Goal: Transaction & Acquisition: Obtain resource

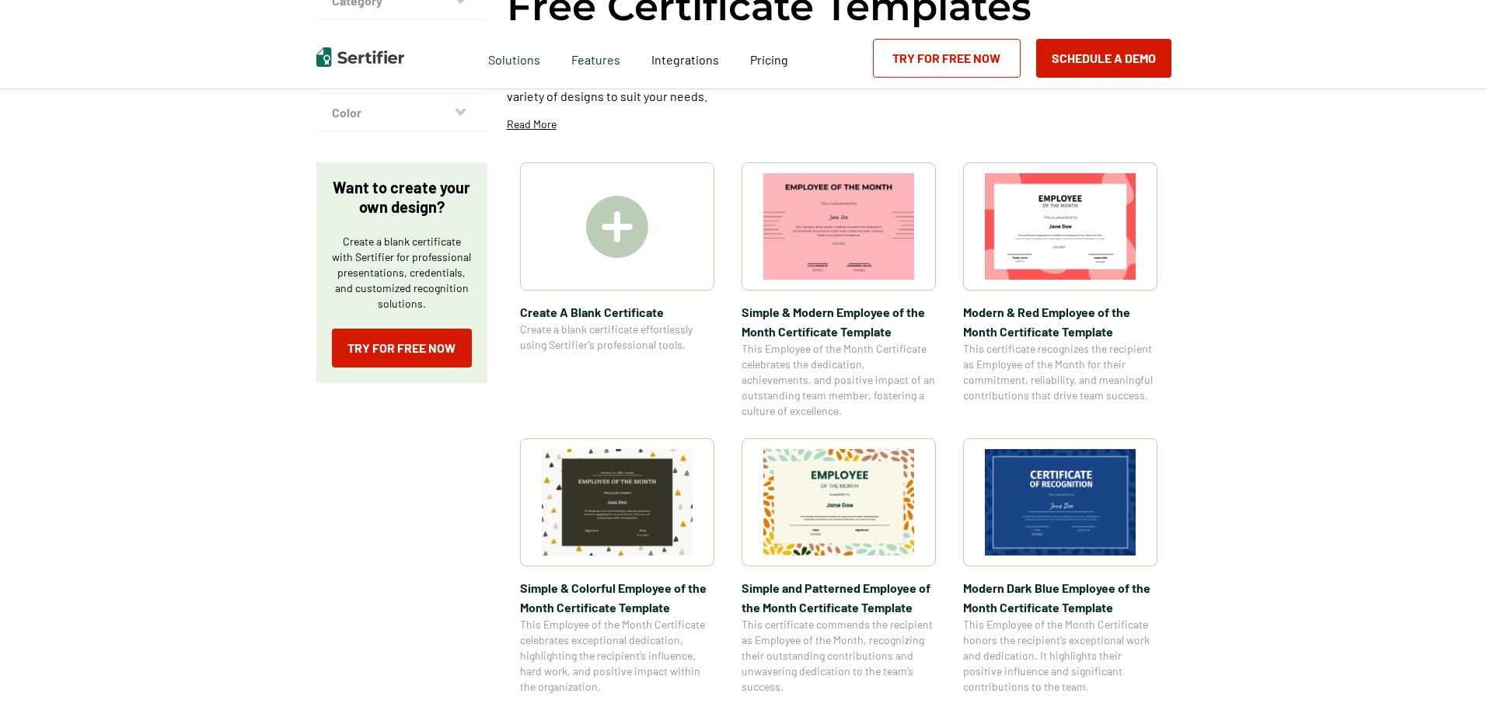
scroll to position [311, 0]
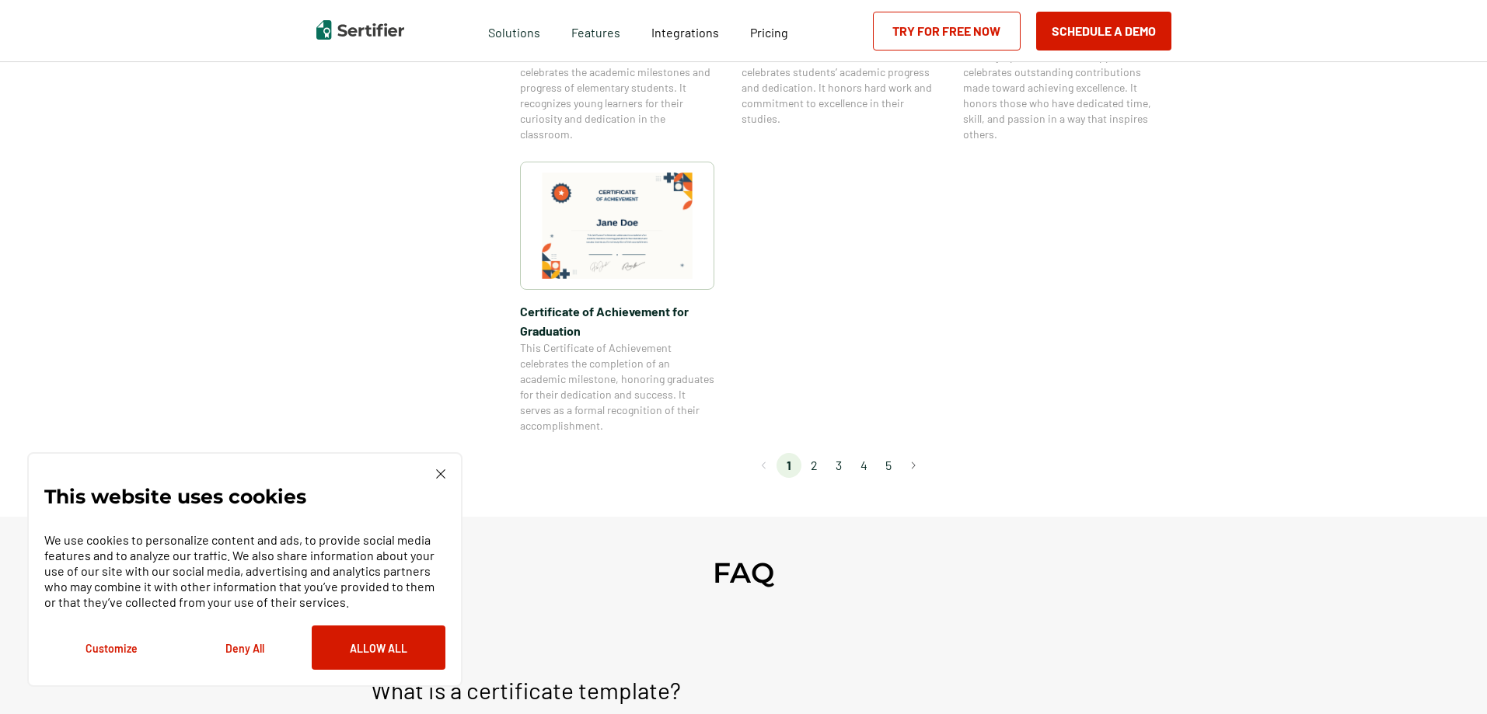
scroll to position [1321, 0]
click at [814, 470] on li "2" at bounding box center [813, 461] width 25 height 25
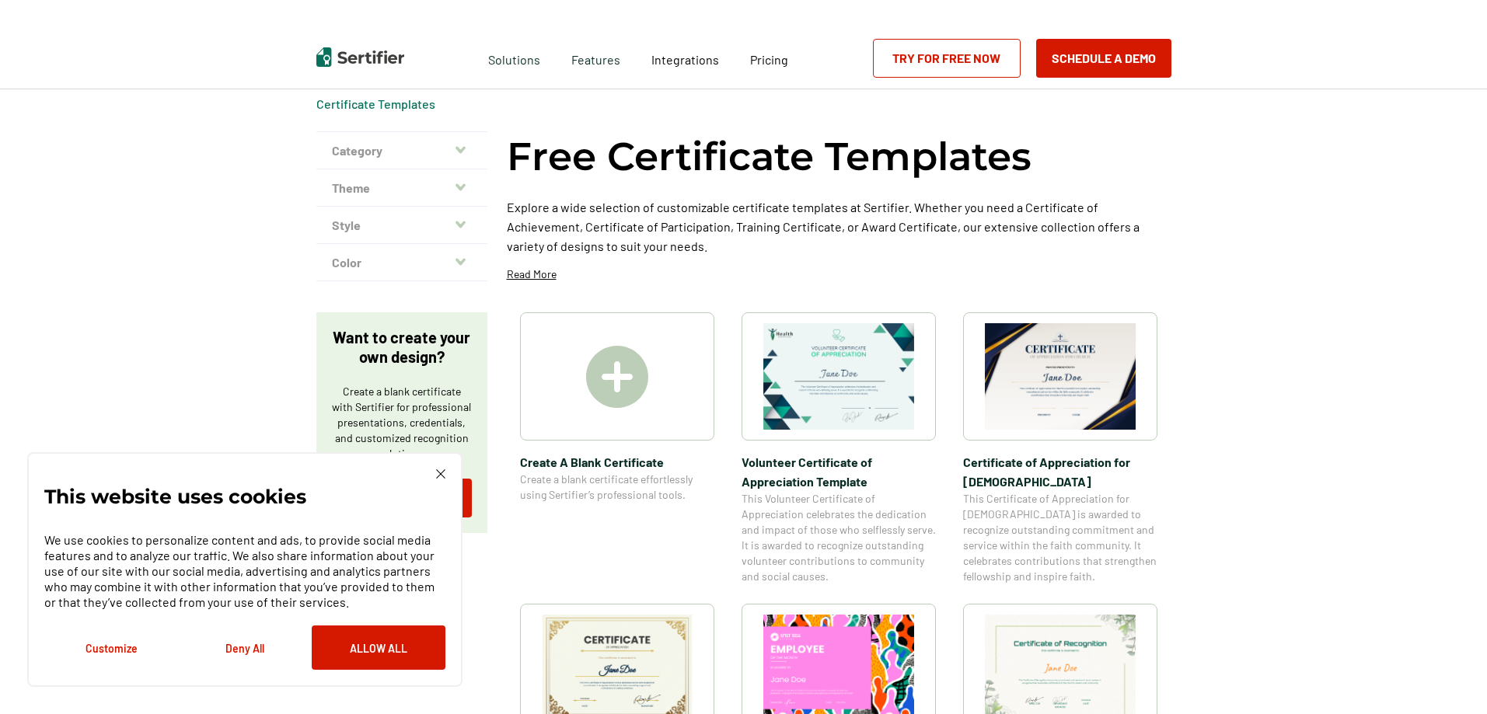
scroll to position [0, 0]
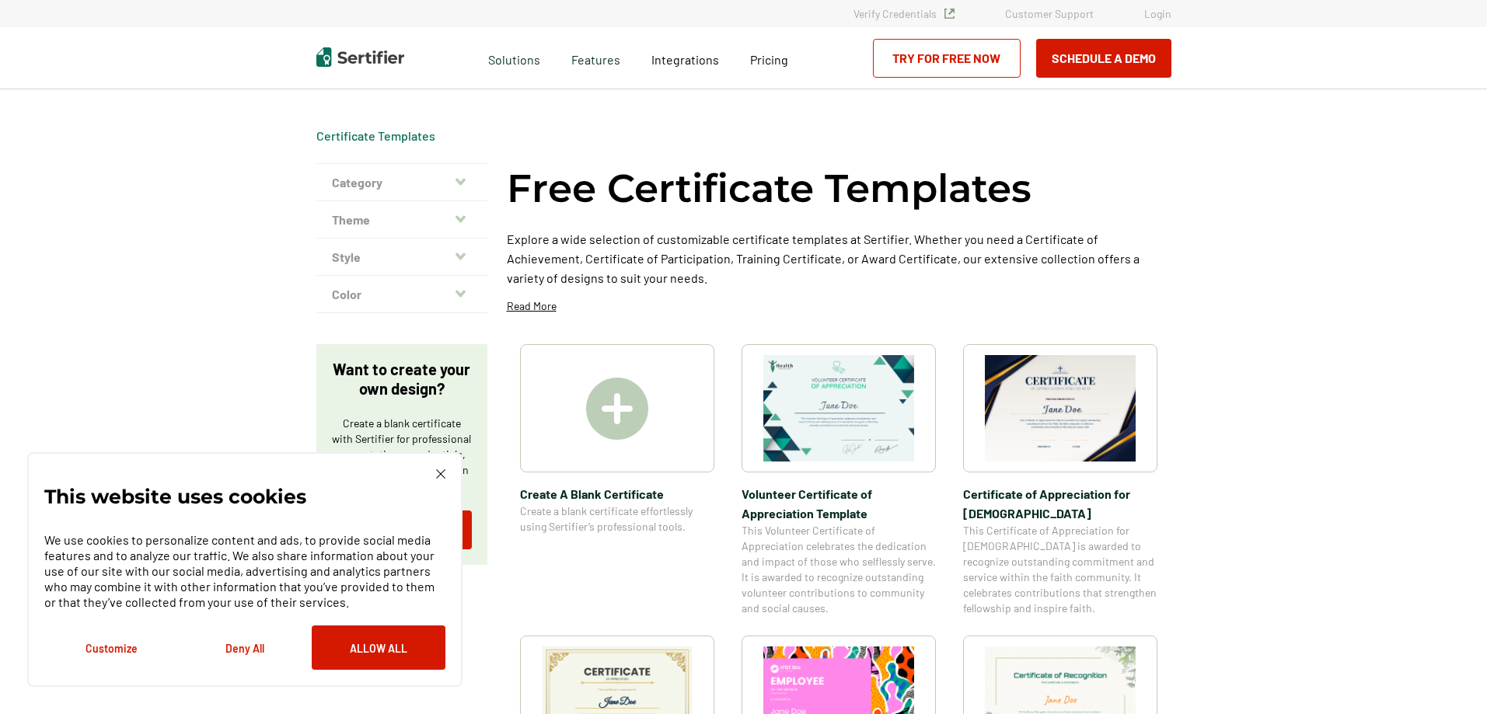
click at [568, 398] on div at bounding box center [617, 408] width 194 height 128
click at [867, 431] on img at bounding box center [838, 408] width 151 height 106
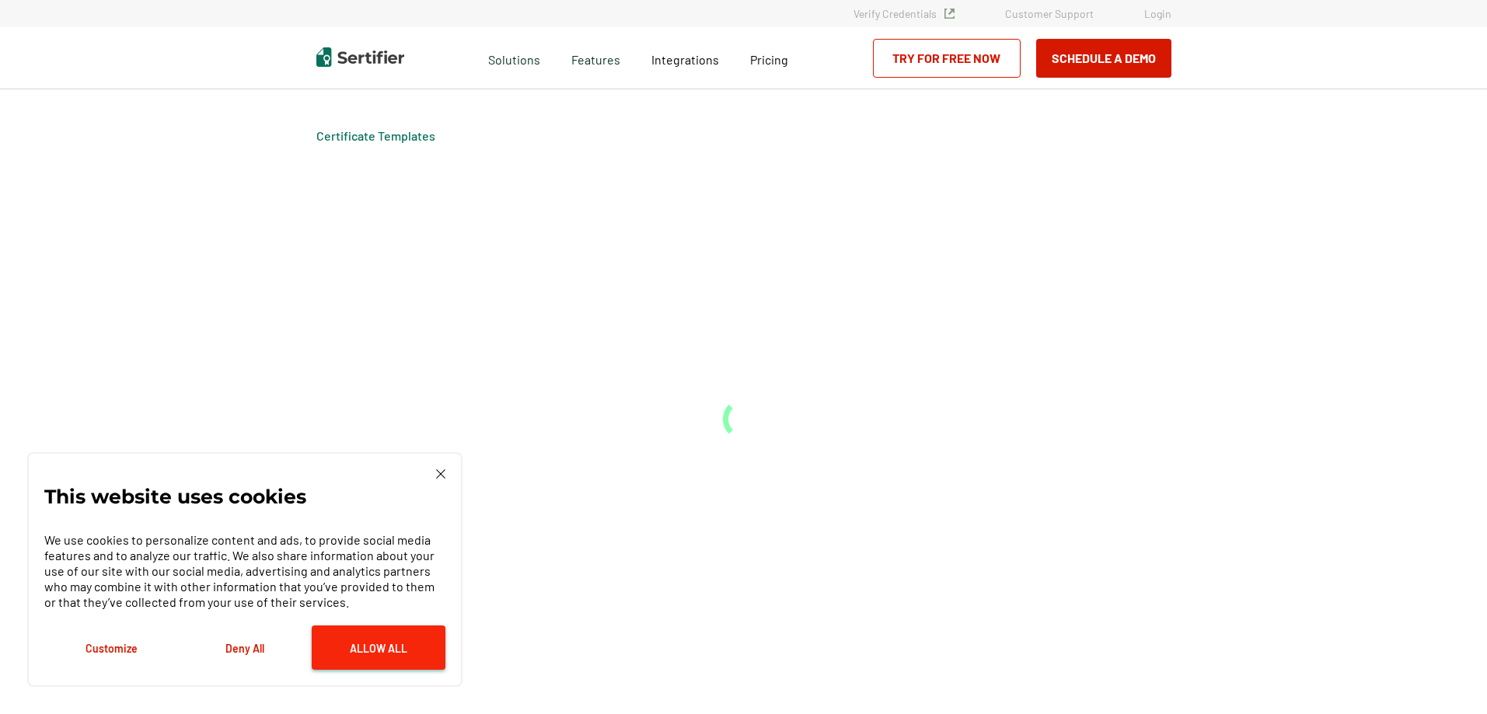
click at [331, 653] on button "Allow All" at bounding box center [379, 648] width 134 height 44
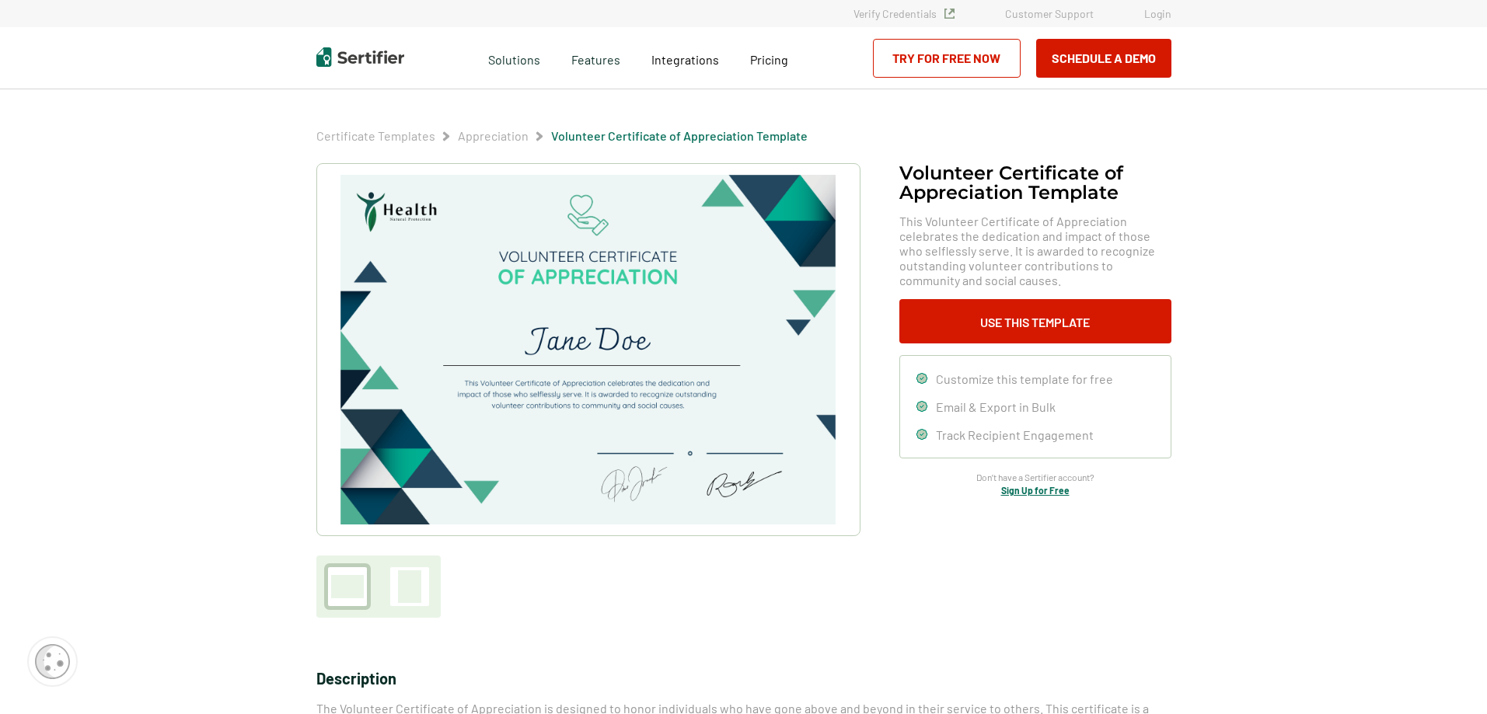
click at [368, 208] on img at bounding box center [587, 350] width 494 height 350
click at [1023, 315] on button "Use This Template" at bounding box center [1035, 321] width 272 height 44
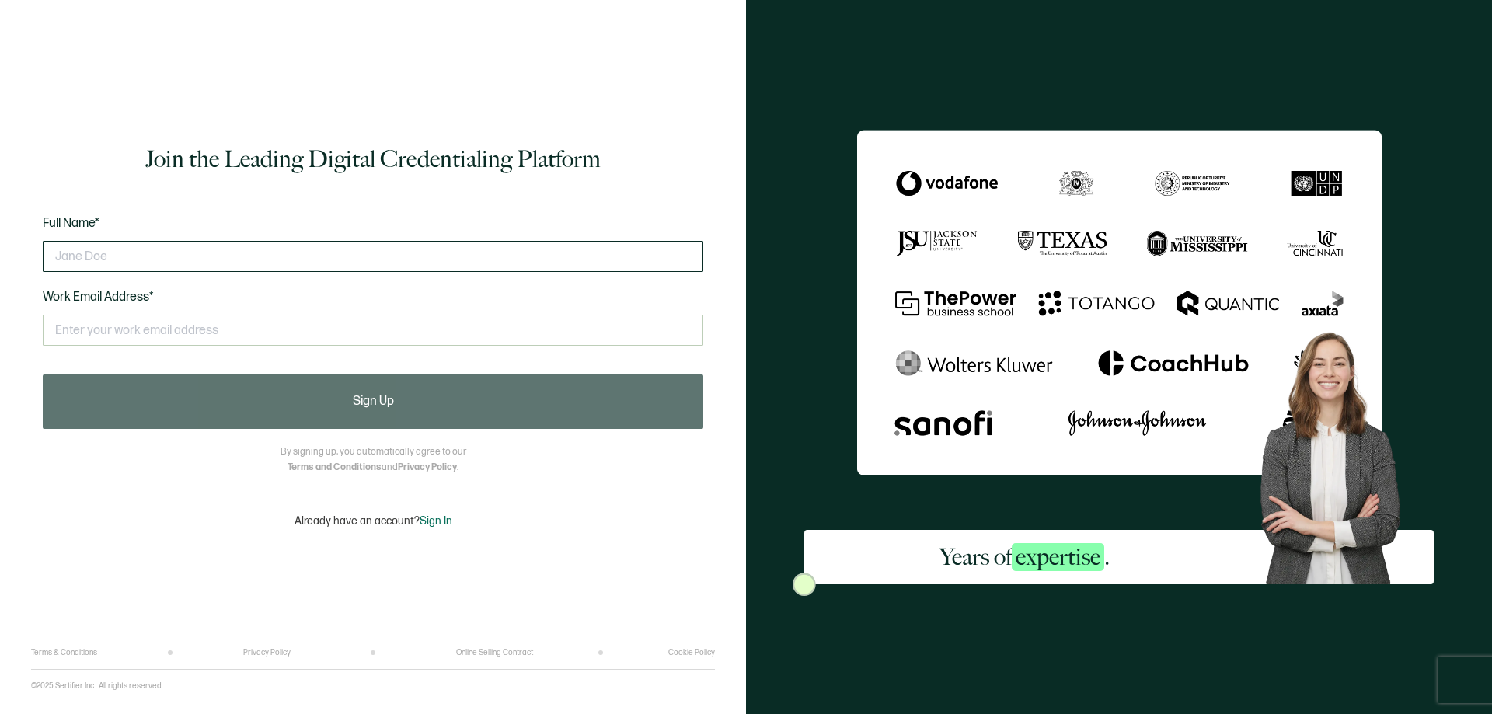
click at [154, 259] on input "text" at bounding box center [373, 256] width 661 height 31
type input "[PERSON_NAME]"
click at [146, 329] on input "text" at bounding box center [373, 330] width 661 height 31
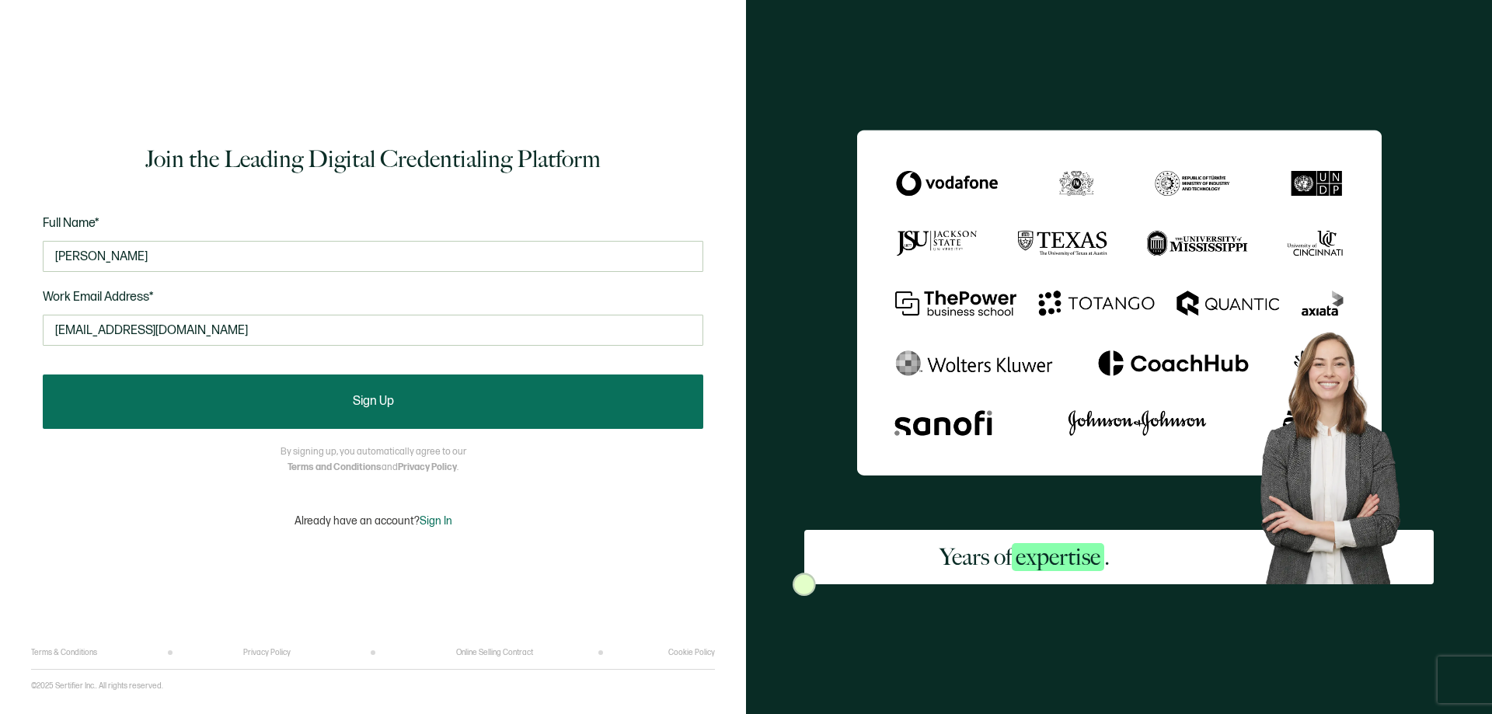
click at [243, 409] on button "Sign Up" at bounding box center [373, 402] width 661 height 54
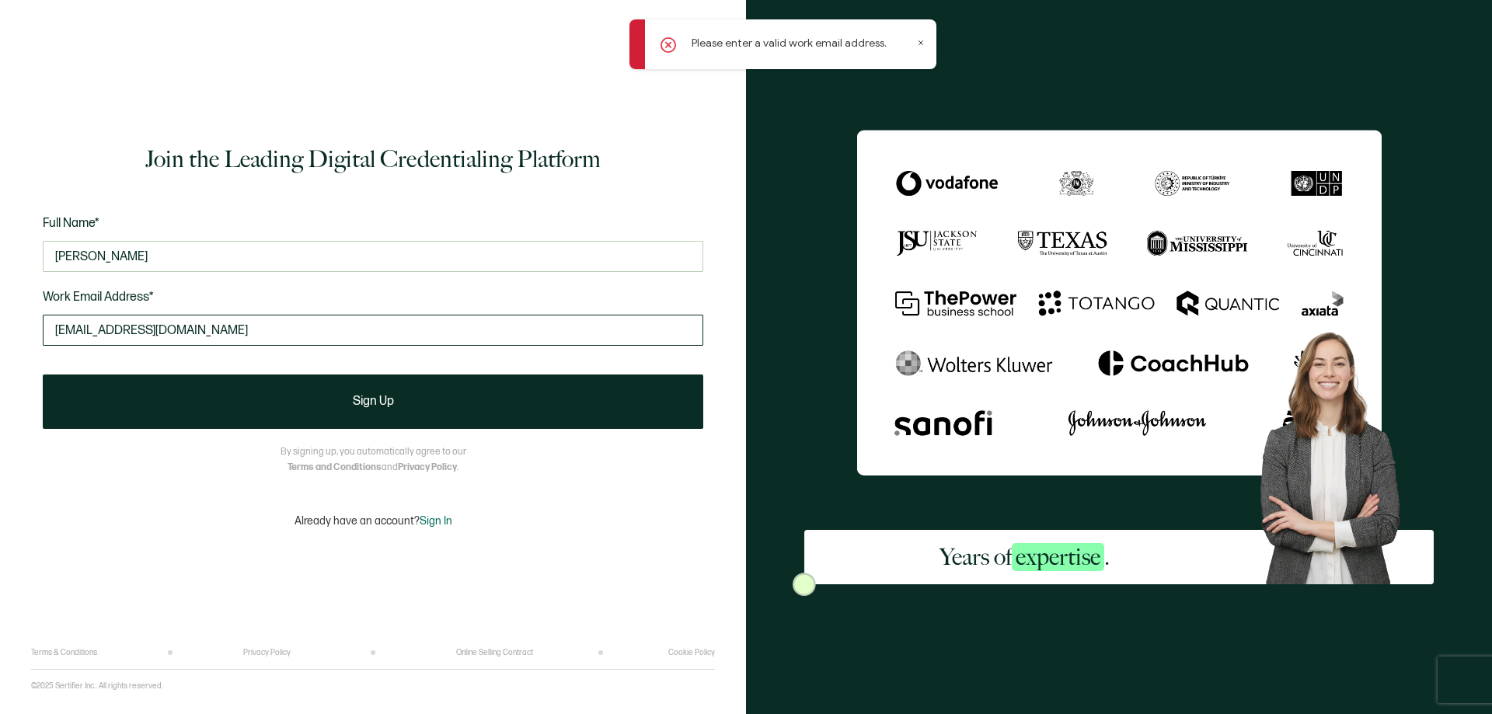
click at [56, 329] on input "[EMAIL_ADDRESS][DOMAIN_NAME]" at bounding box center [373, 330] width 661 height 31
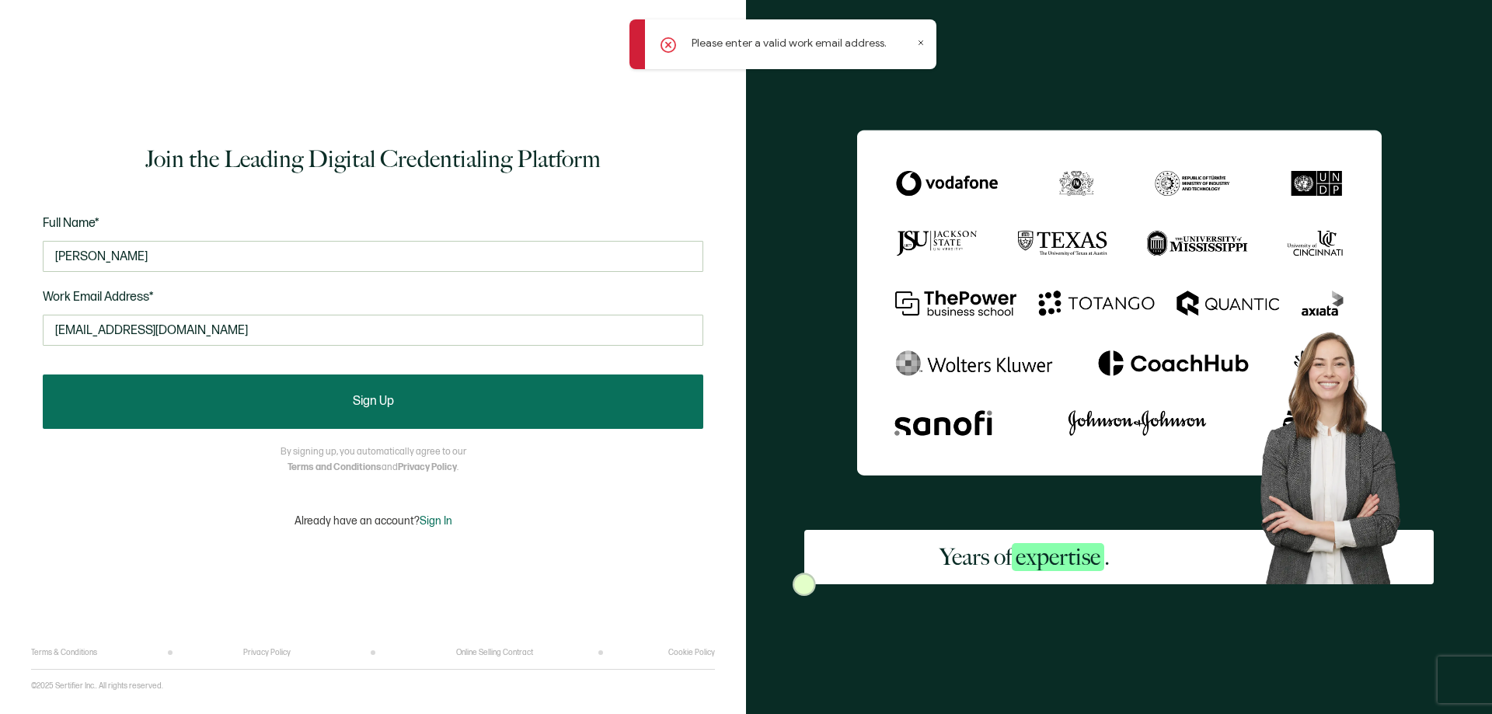
click at [363, 399] on span "Sign Up" at bounding box center [373, 402] width 41 height 12
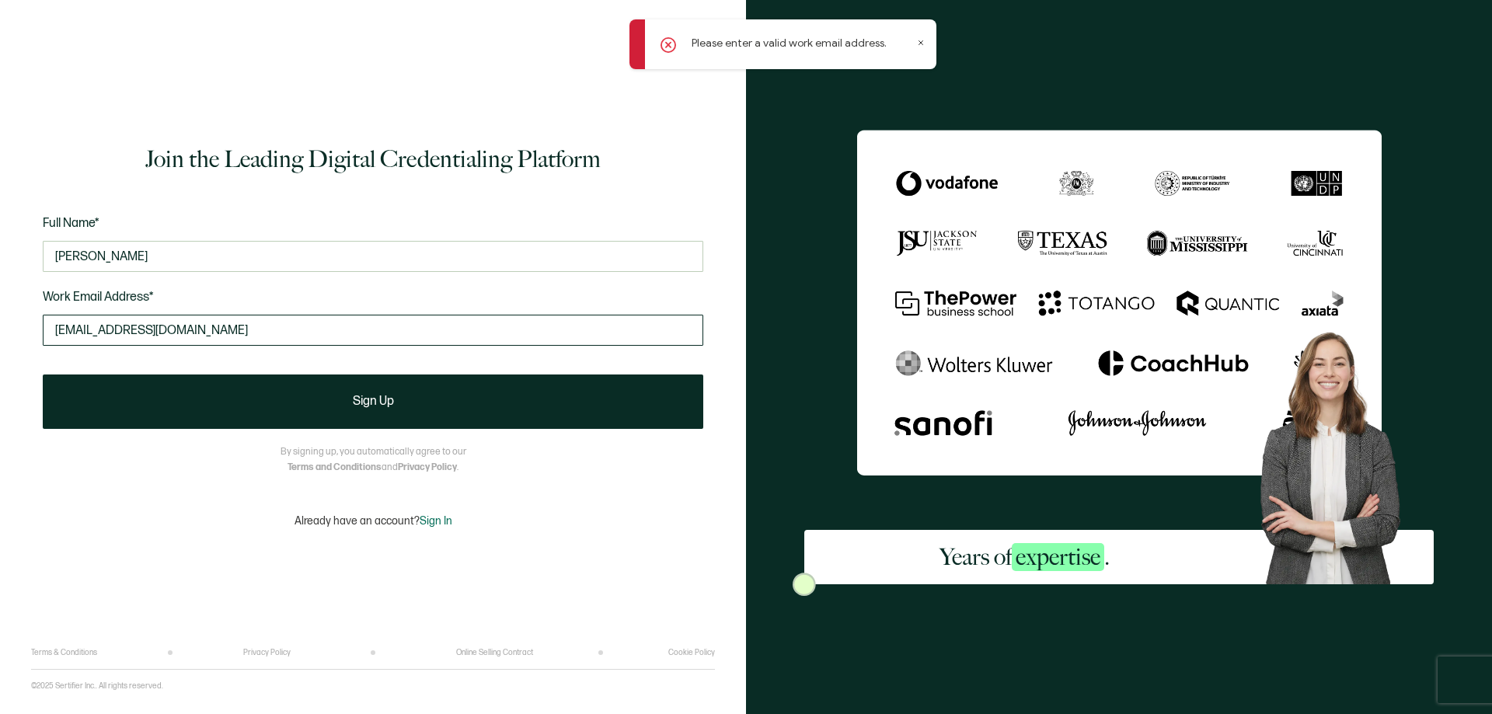
click at [244, 330] on input "[EMAIL_ADDRESS][DOMAIN_NAME]" at bounding box center [373, 330] width 661 height 31
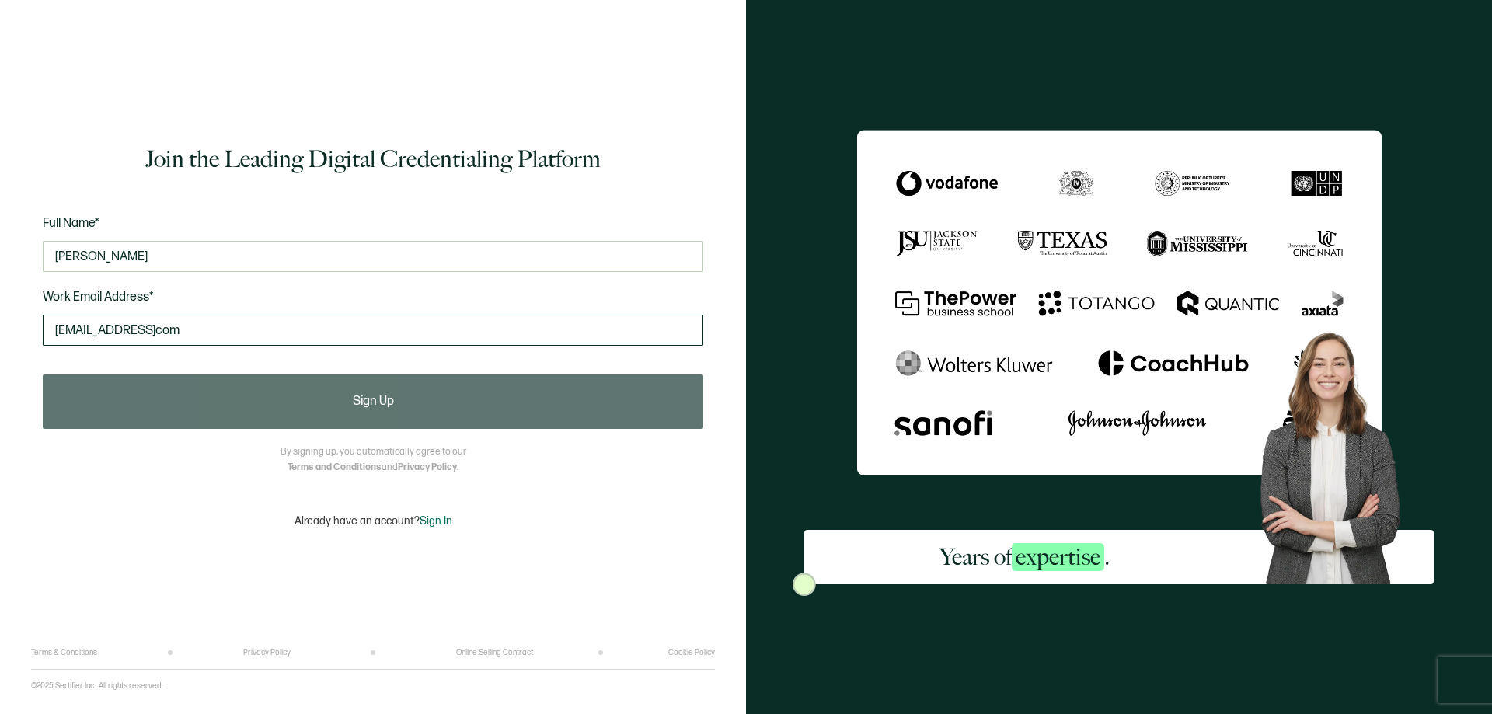
type input "[EMAIL_ADDRESS][DOMAIN_NAME]"
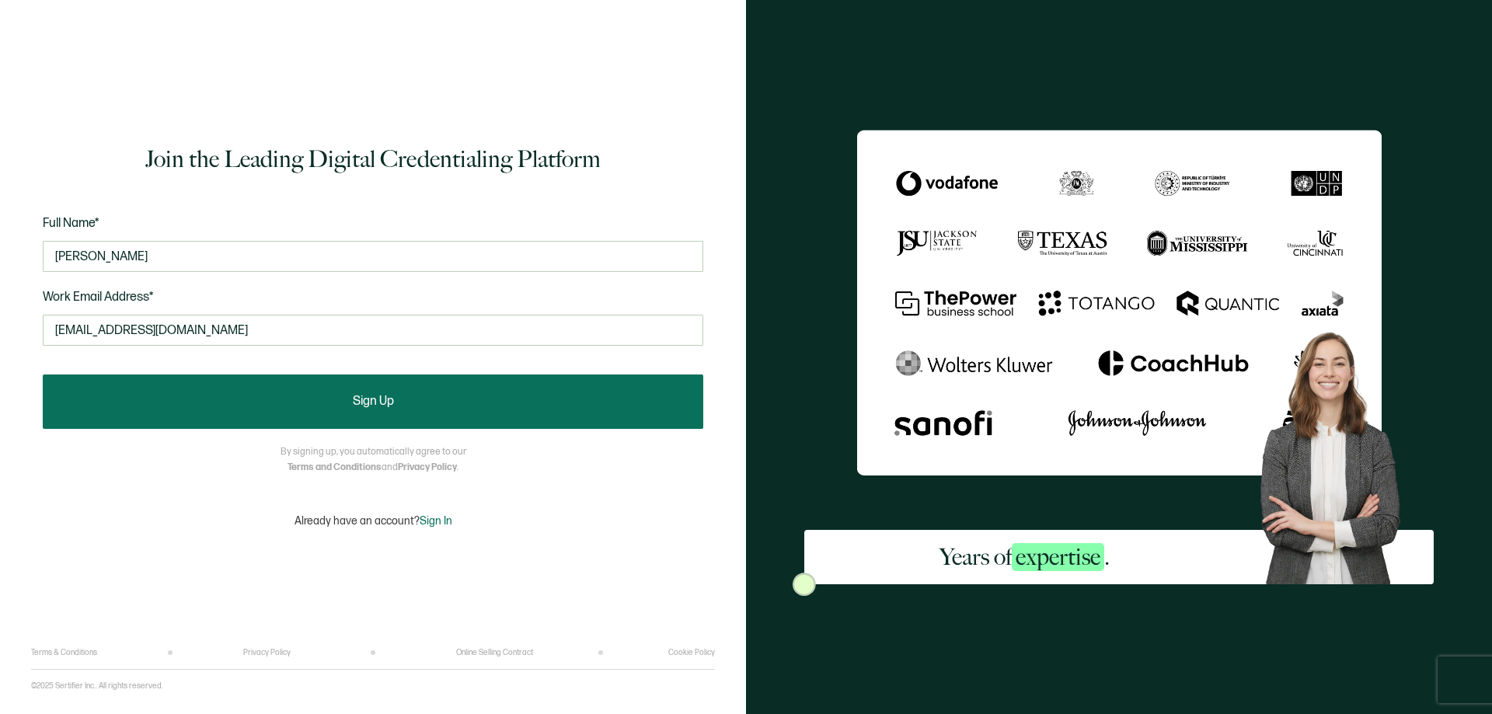
click at [205, 399] on button "Sign Up" at bounding box center [373, 402] width 661 height 54
